Goal: Transaction & Acquisition: Book appointment/travel/reservation

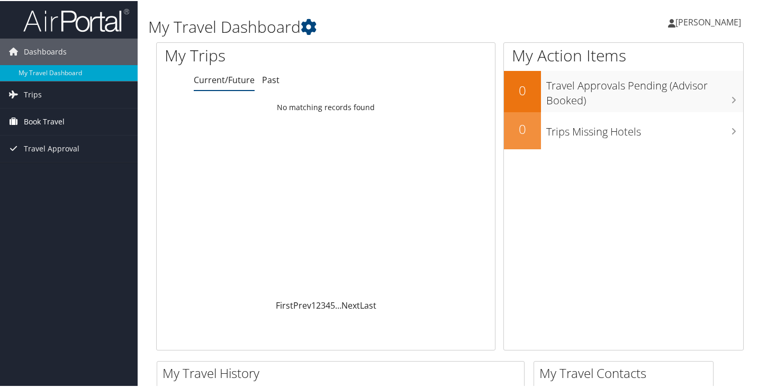
click at [52, 121] on span "Book Travel" at bounding box center [44, 120] width 41 height 26
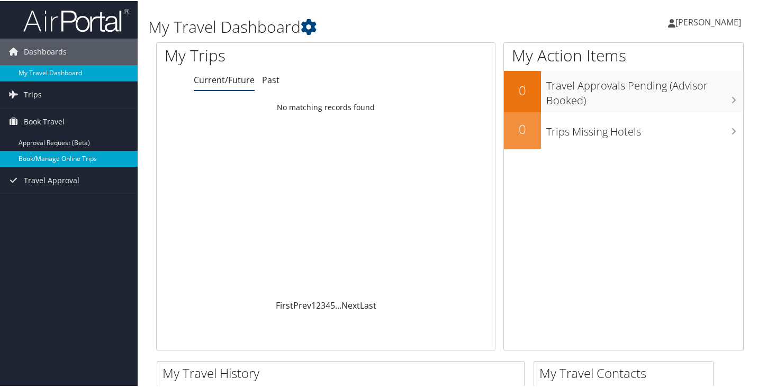
click at [85, 157] on link "Book/Manage Online Trips" at bounding box center [69, 158] width 138 height 16
